Goal: Find contact information: Find contact information

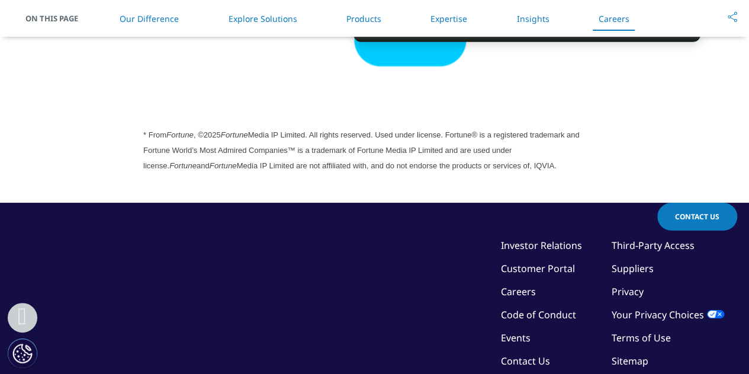
scroll to position [3462, 0]
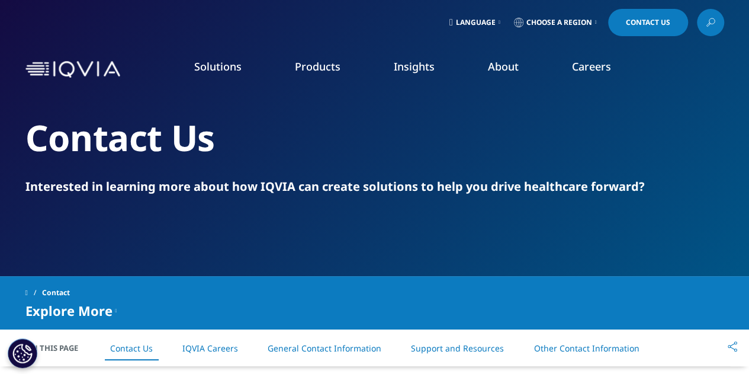
click at [98, 63] on img at bounding box center [72, 69] width 95 height 17
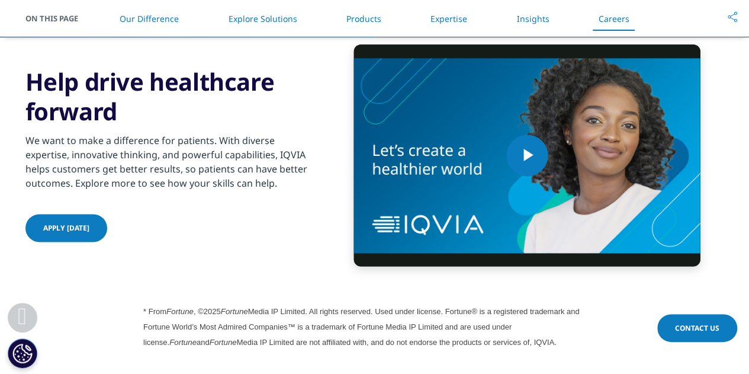
scroll to position [3051, 0]
